Goal: Task Accomplishment & Management: Use online tool/utility

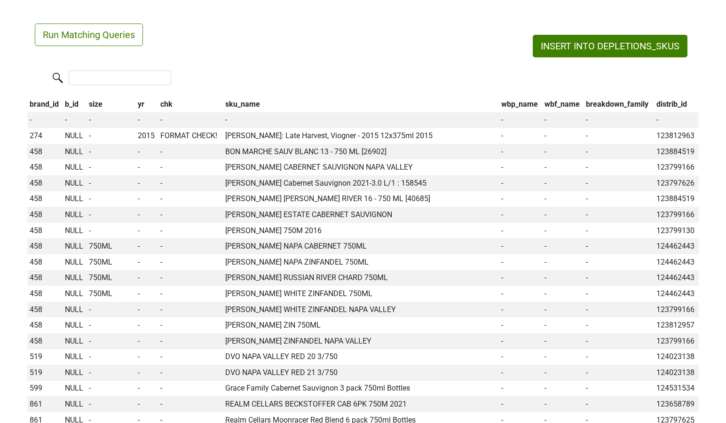
click at [118, 30] on button "Run Matching Queries" at bounding box center [89, 35] width 108 height 23
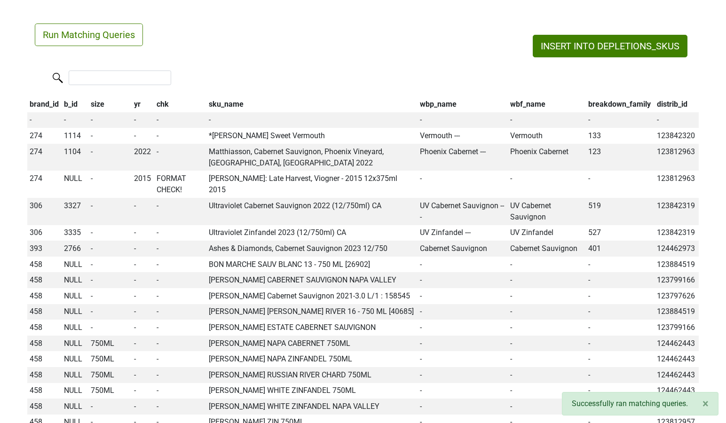
click at [431, 107] on th "wbp_name" at bounding box center [463, 104] width 90 height 16
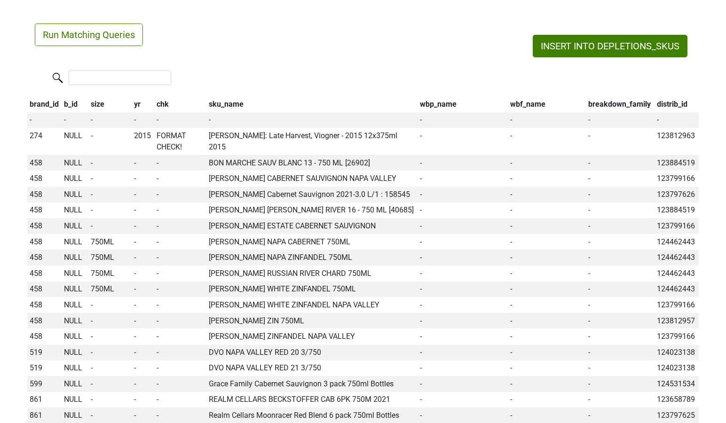
click at [431, 107] on th "wbp_name" at bounding box center [463, 104] width 90 height 16
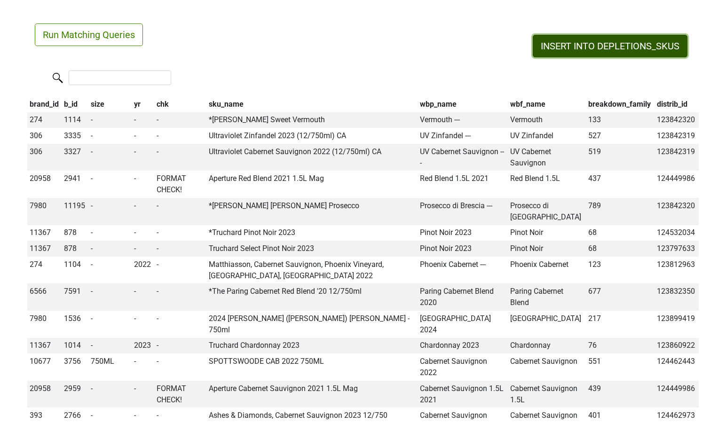
click at [569, 48] on button "INSERT INTO DEPLETIONS_SKUS" at bounding box center [610, 46] width 155 height 23
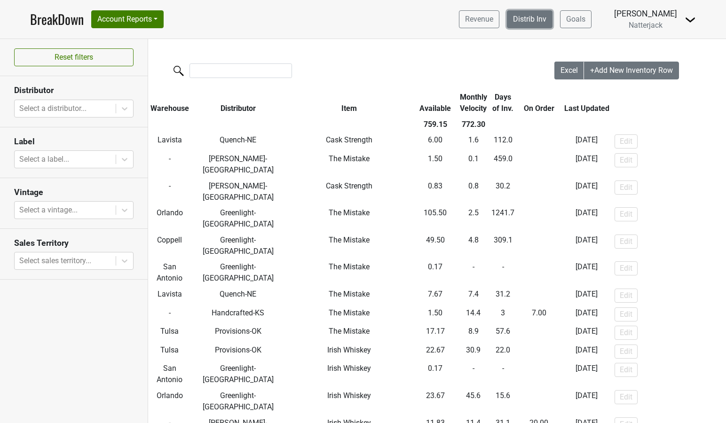
click at [550, 21] on link "Distrib Inv" at bounding box center [530, 19] width 46 height 18
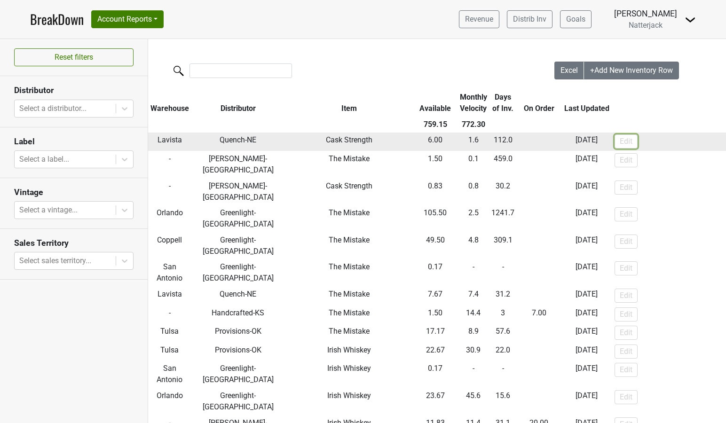
click at [621, 139] on button "Edit" at bounding box center [626, 142] width 23 height 14
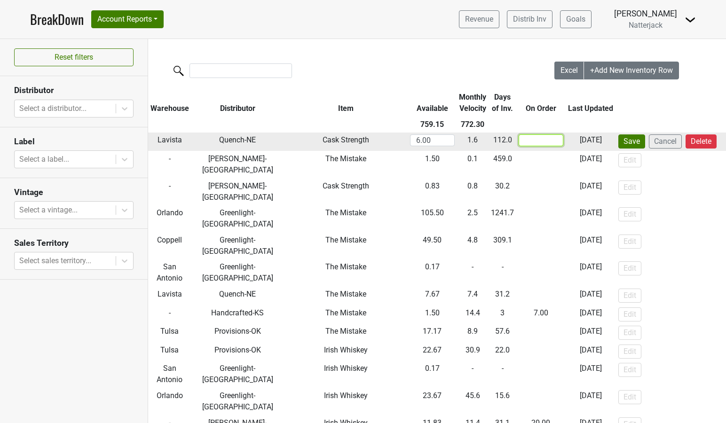
click at [546, 136] on input "number" at bounding box center [541, 141] width 45 height 12
